Goal: Task Accomplishment & Management: Complete application form

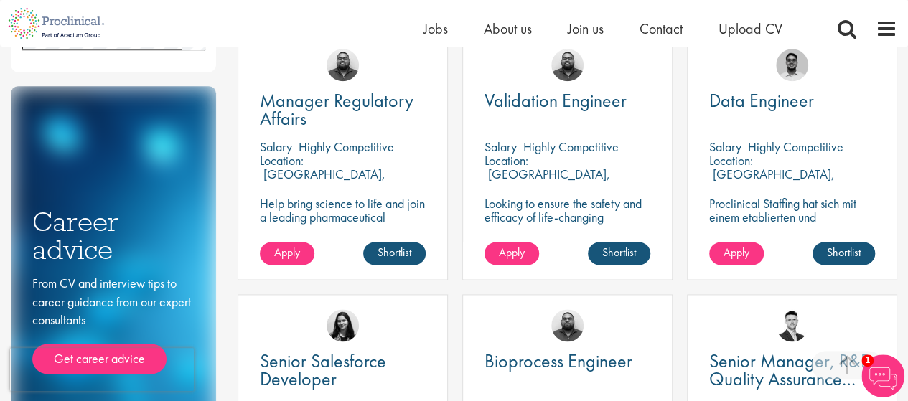
scroll to position [789, 0]
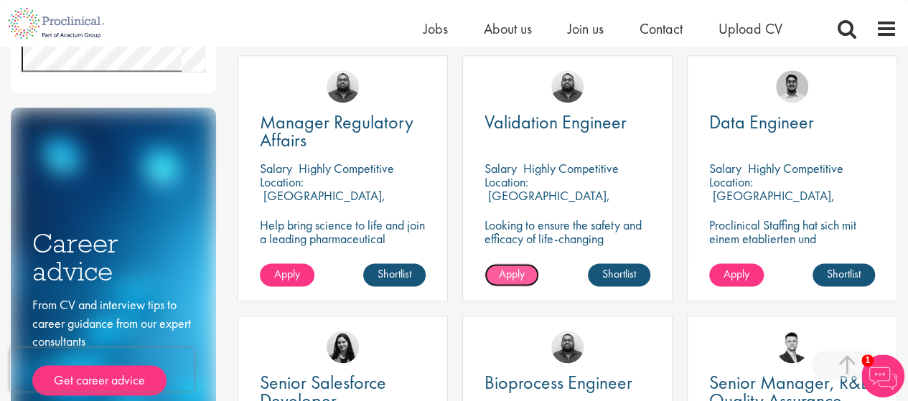
click at [523, 277] on span "Apply" at bounding box center [512, 273] width 26 height 15
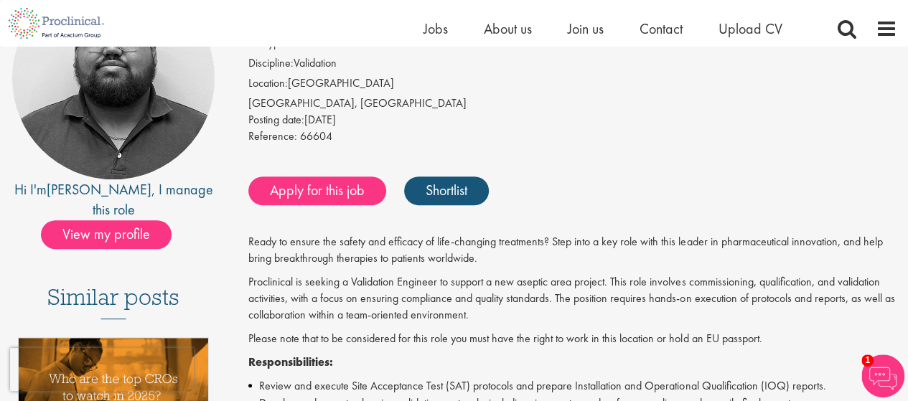
scroll to position [143, 0]
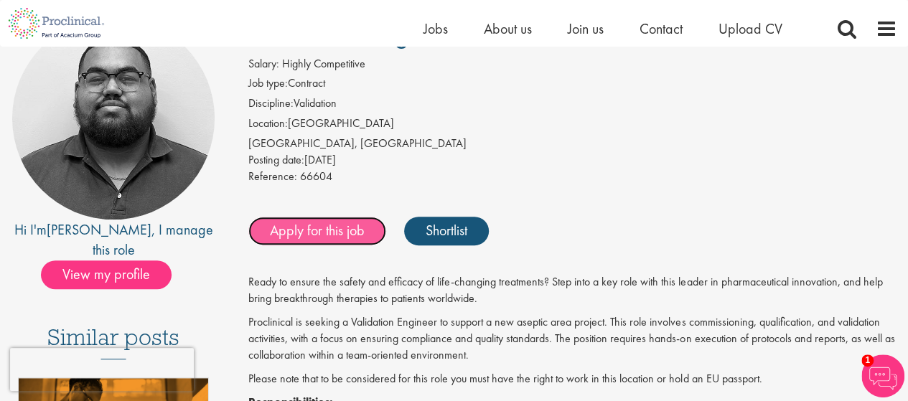
click at [313, 223] on link "Apply for this job" at bounding box center [317, 231] width 138 height 29
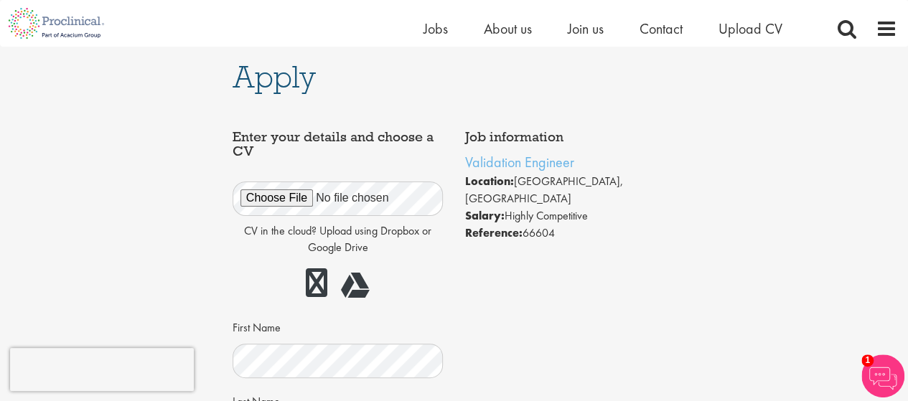
scroll to position [143, 0]
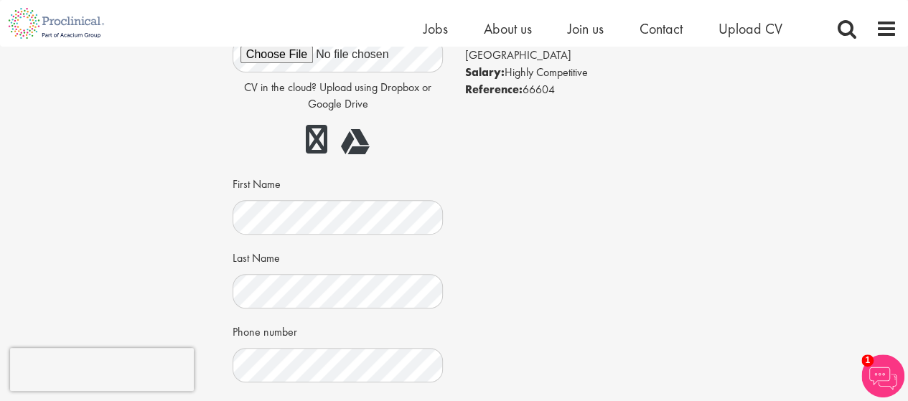
drag, startPoint x: 545, startPoint y: 150, endPoint x: 376, endPoint y: 193, distance: 174.7
click at [539, 153] on div "Job information Validation Engineer Location: Neuchâtel, Switzerland Salary: Hi…" at bounding box center [454, 281] width 465 height 605
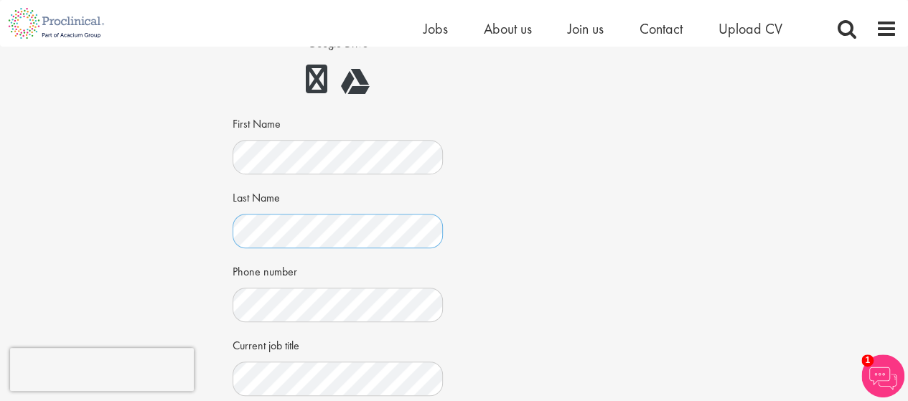
scroll to position [0, 0]
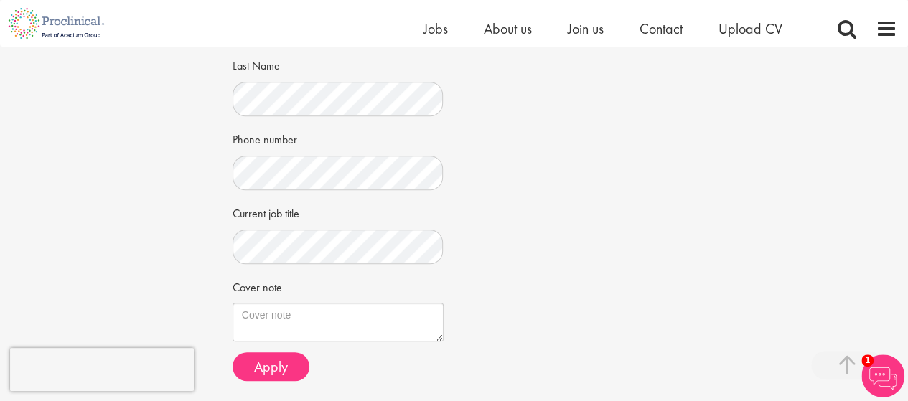
scroll to position [408, 0]
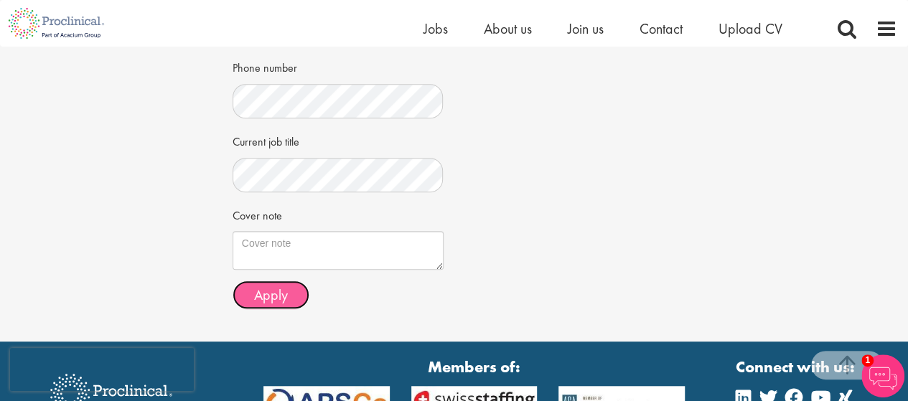
click at [282, 297] on span "Apply" at bounding box center [271, 295] width 34 height 19
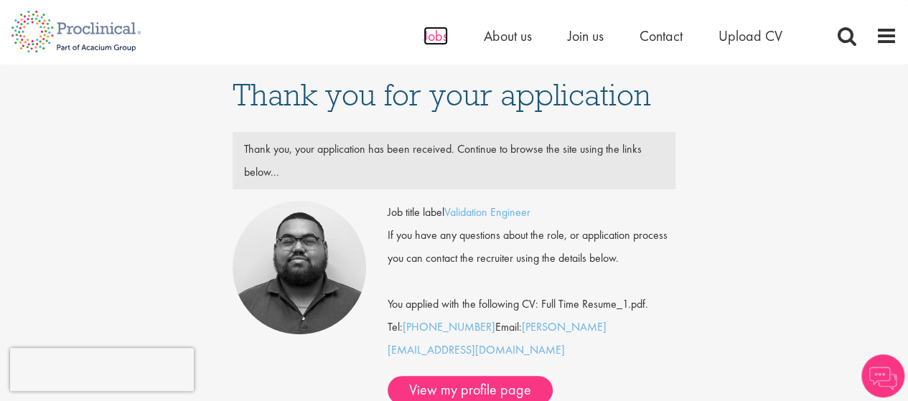
click at [431, 35] on span "Jobs" at bounding box center [435, 36] width 24 height 19
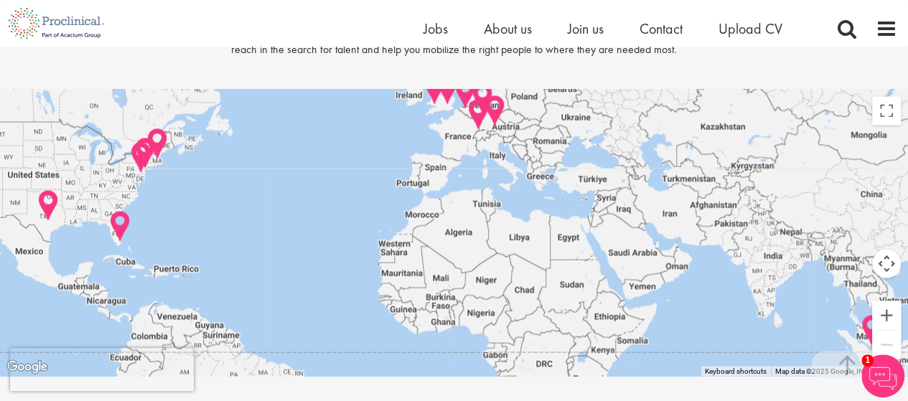
scroll to position [1220, 0]
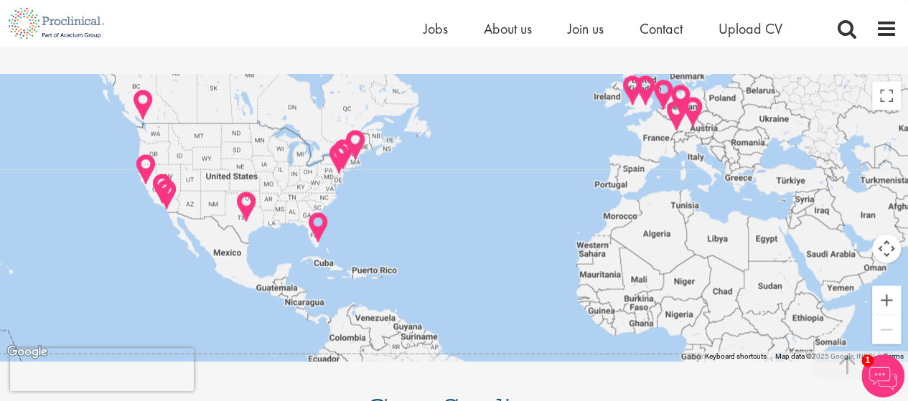
drag, startPoint x: 182, startPoint y: 207, endPoint x: 345, endPoint y: 220, distance: 163.4
click at [345, 220] on div at bounding box center [454, 217] width 908 height 287
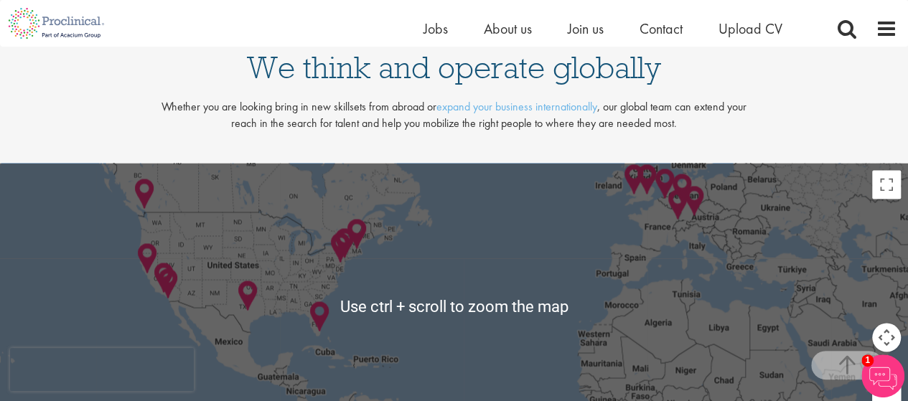
scroll to position [1291, 0]
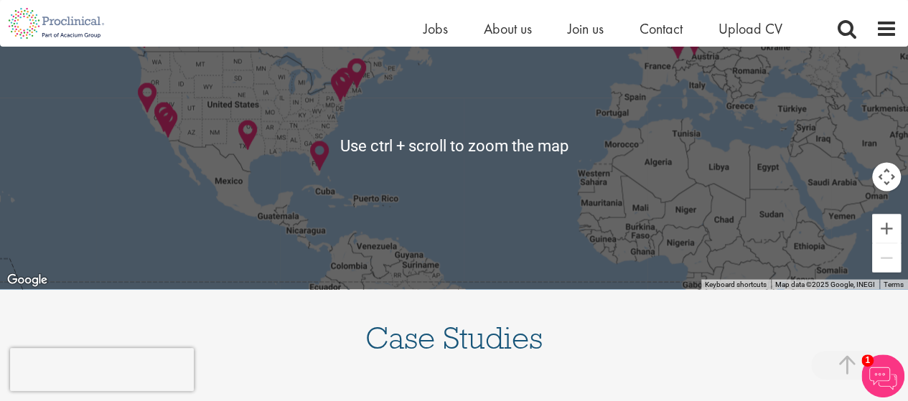
click at [188, 179] on div at bounding box center [454, 145] width 908 height 287
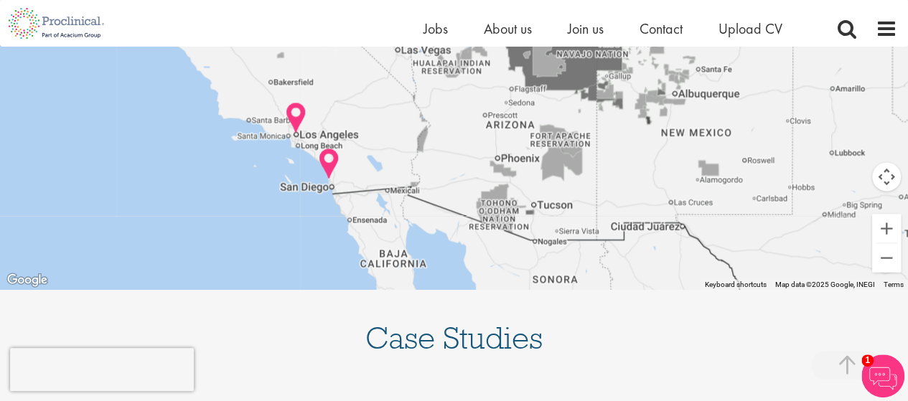
drag, startPoint x: 122, startPoint y: 156, endPoint x: 287, endPoint y: 158, distance: 165.0
click at [287, 158] on div at bounding box center [454, 145] width 908 height 287
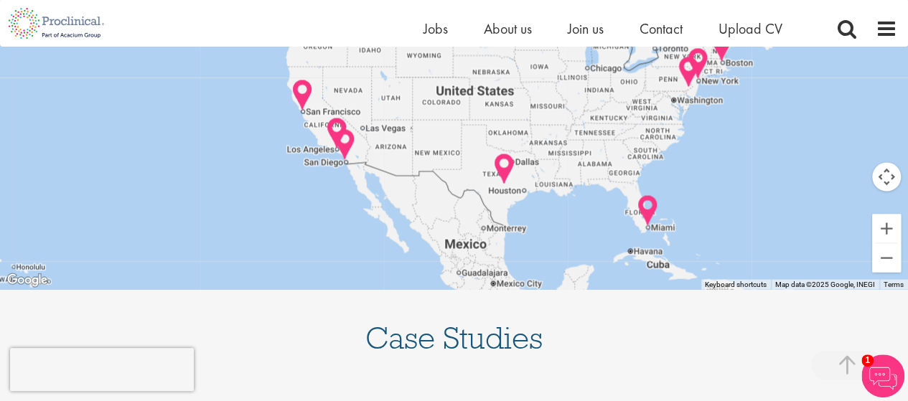
drag, startPoint x: 484, startPoint y: 151, endPoint x: 377, endPoint y: 181, distance: 110.9
click at [377, 181] on div at bounding box center [454, 145] width 908 height 287
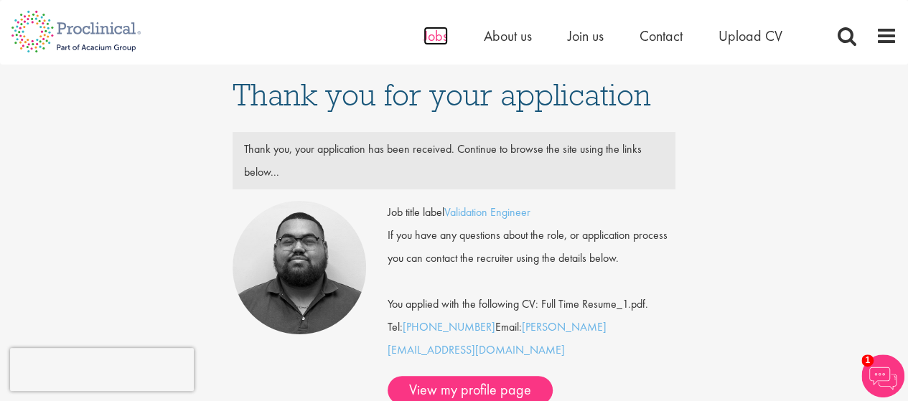
click at [437, 37] on span "Jobs" at bounding box center [435, 36] width 24 height 19
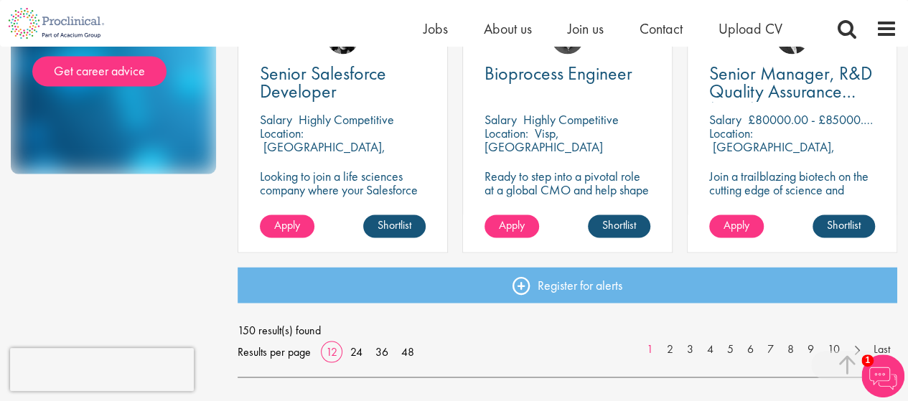
scroll to position [933, 0]
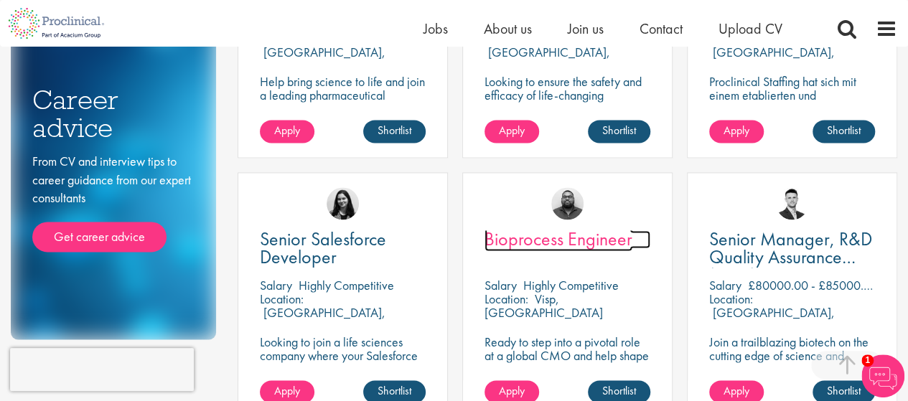
click at [613, 242] on span "Bioprocess Engineer" at bounding box center [558, 239] width 148 height 24
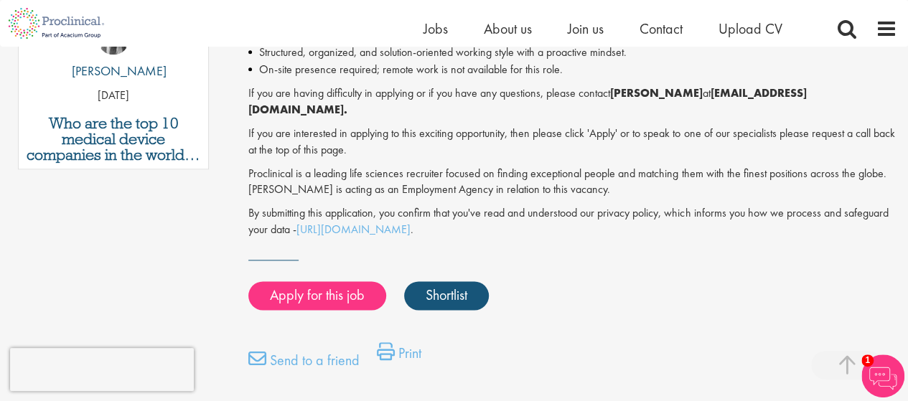
scroll to position [933, 0]
